Goal: Find specific page/section: Find specific page/section

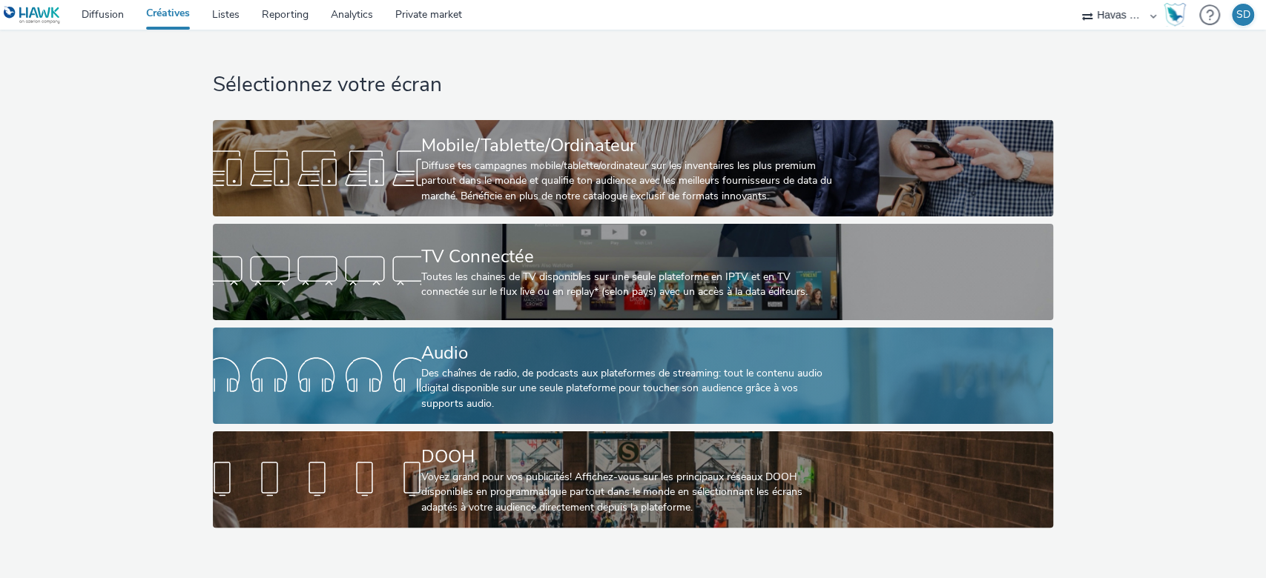
click at [396, 417] on link "Audio Des chaînes de radio, de podcasts aux plateformes de streaming: tout le c…" at bounding box center [633, 376] width 840 height 96
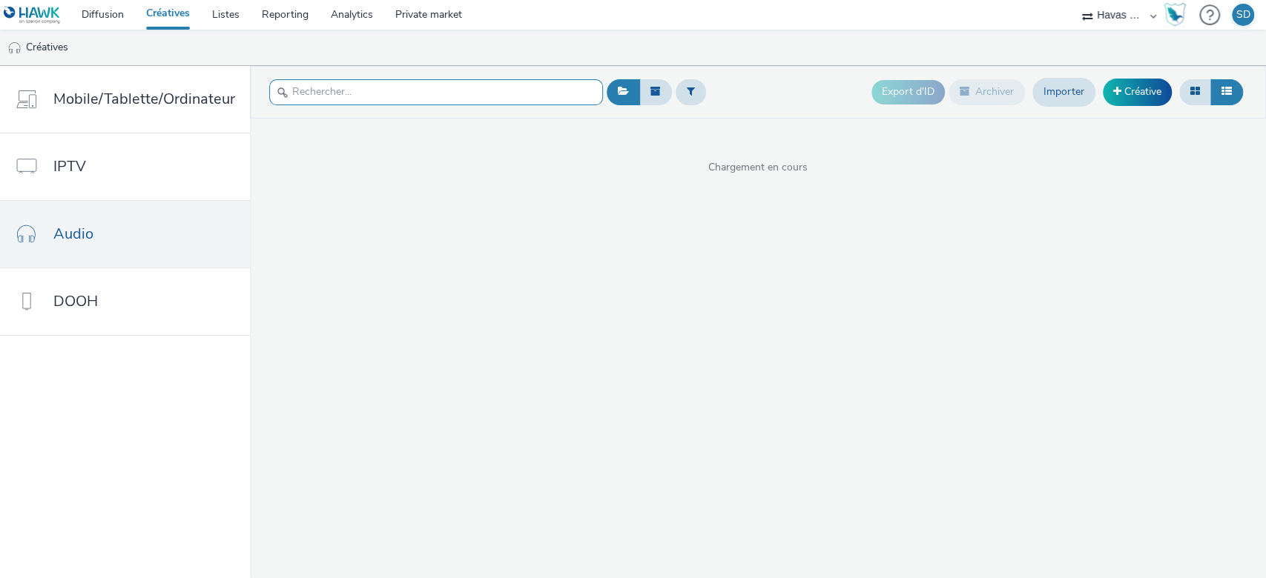
click at [411, 95] on input "text" at bounding box center [436, 92] width 334 height 26
paste input "TGVINOUI_TEMPSFORTPRO_SEPTEMBRE2025_SPOTMixWeb_30s_ALL"
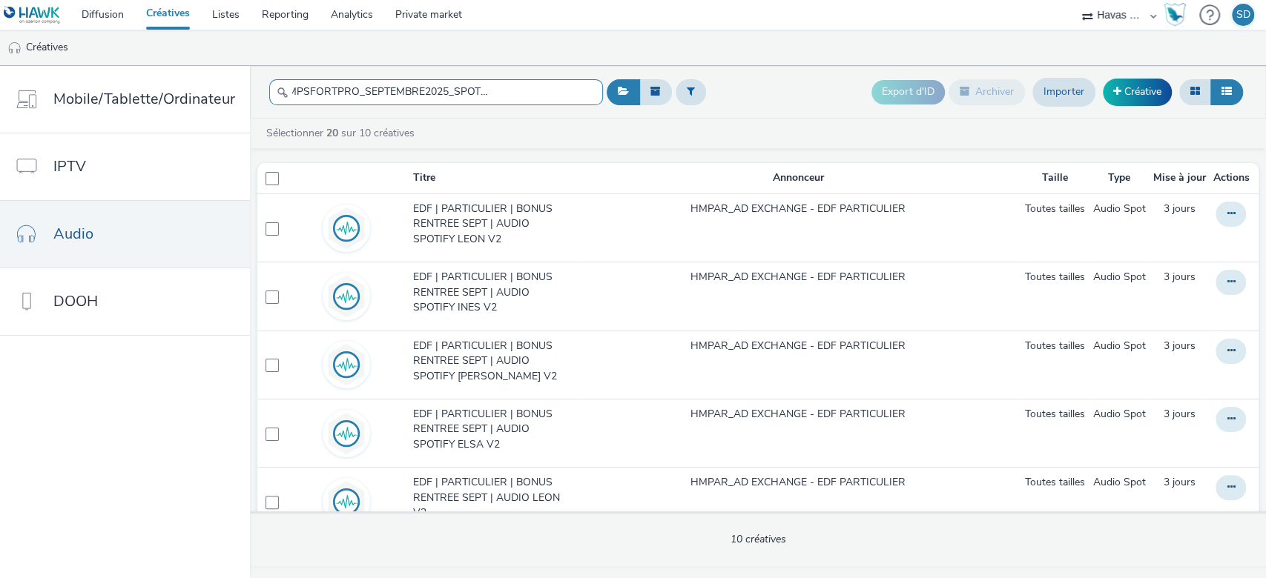
type input "TGVINOUI_TEMPSFORTPRO_SEPTEMBRE2025_SPOTMixWeb_30s_ALL"
click at [524, 98] on input "TGVINOUI_TEMPSFORTPRO_SEPTEMBRE2025_SPOTMixWeb_30s_ALL" at bounding box center [436, 92] width 334 height 26
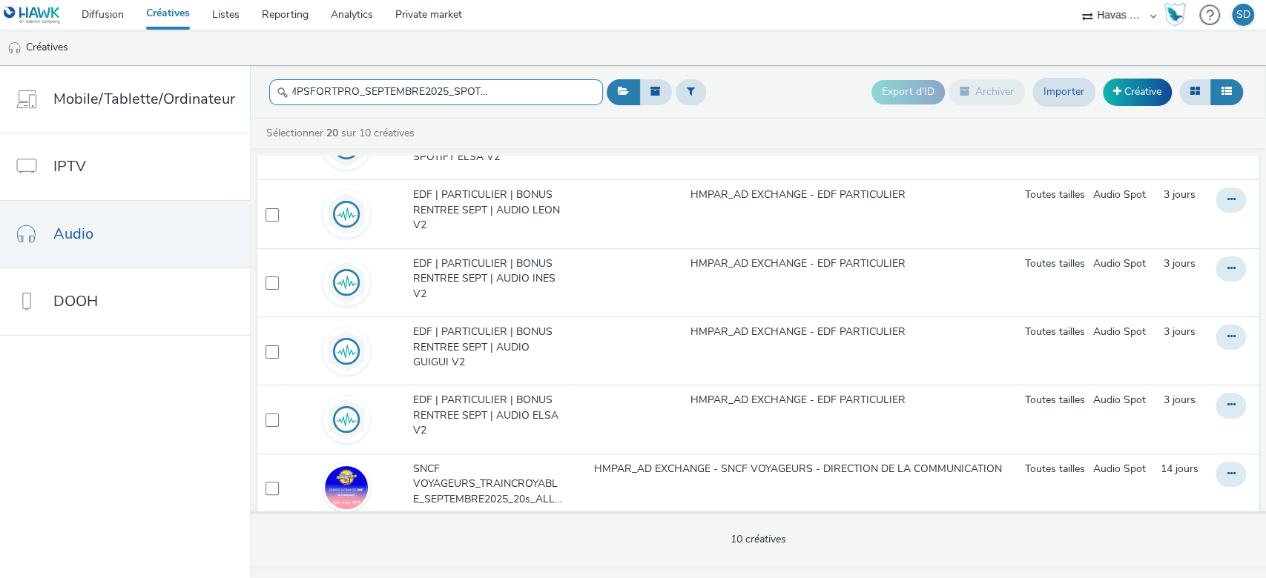
scroll to position [288, 0]
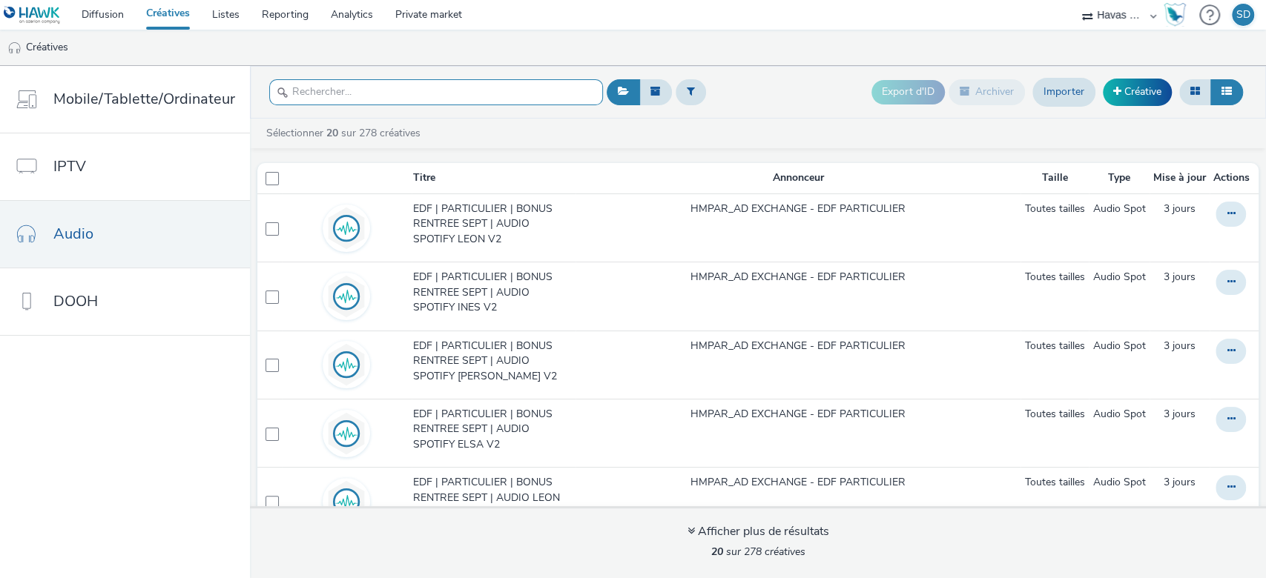
click at [426, 95] on input "text" at bounding box center [436, 92] width 334 height 26
paste input "TGVINOUI_TEMPSFORTPRO_SEPTEMBRE2025_SPOTMixWeb_30s_ALL"
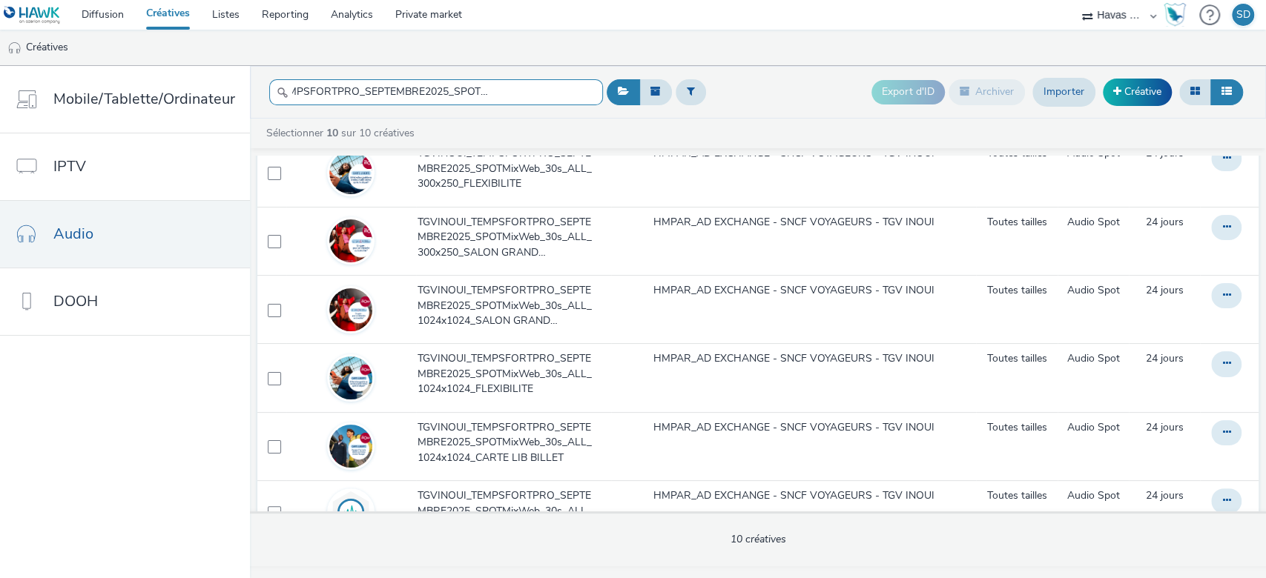
scroll to position [367, 0]
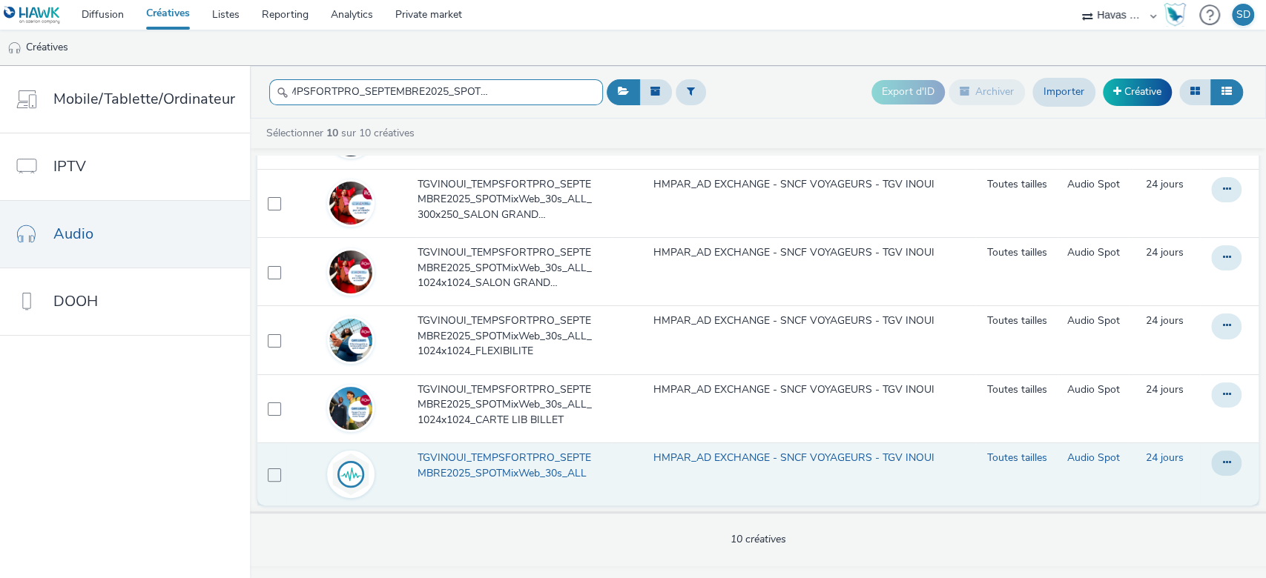
type input "TGVINOUI_TEMPSFORTPRO_SEPTEMBRE2025_SPOTMixWeb_30s_ALL"
click at [559, 483] on link "TGVINOUI_TEMPSFORTPRO_SEPTEMBRE2025_SPOTMixWeb_30s_ALL" at bounding box center [512, 470] width 191 height 38
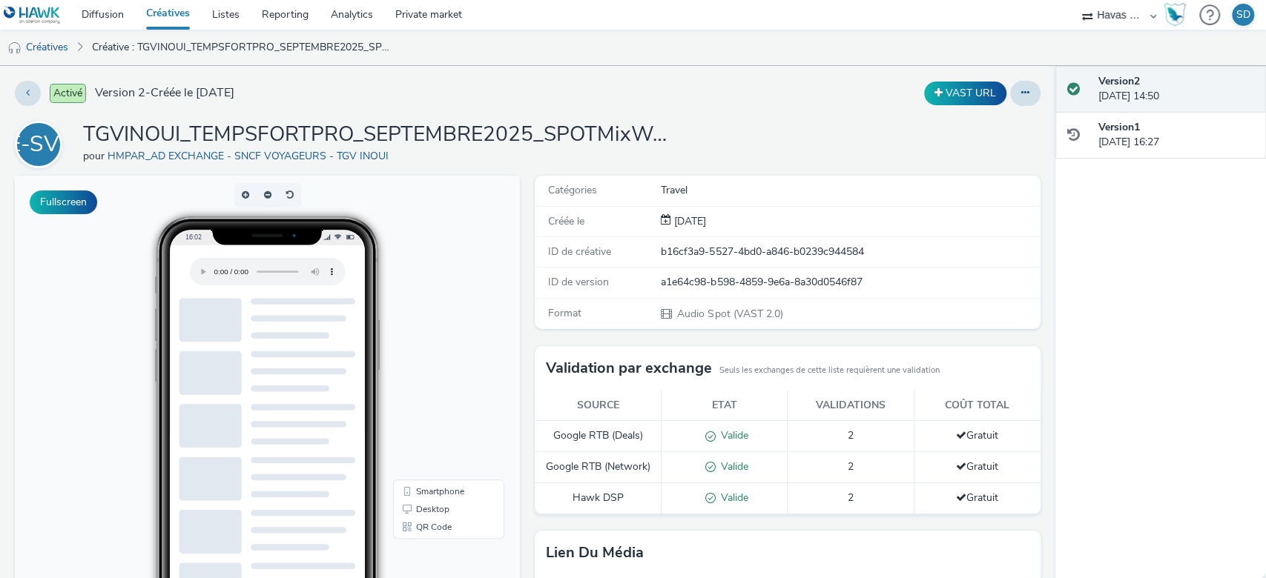
scroll to position [1, 0]
